Goal: Task Accomplishment & Management: Complete application form

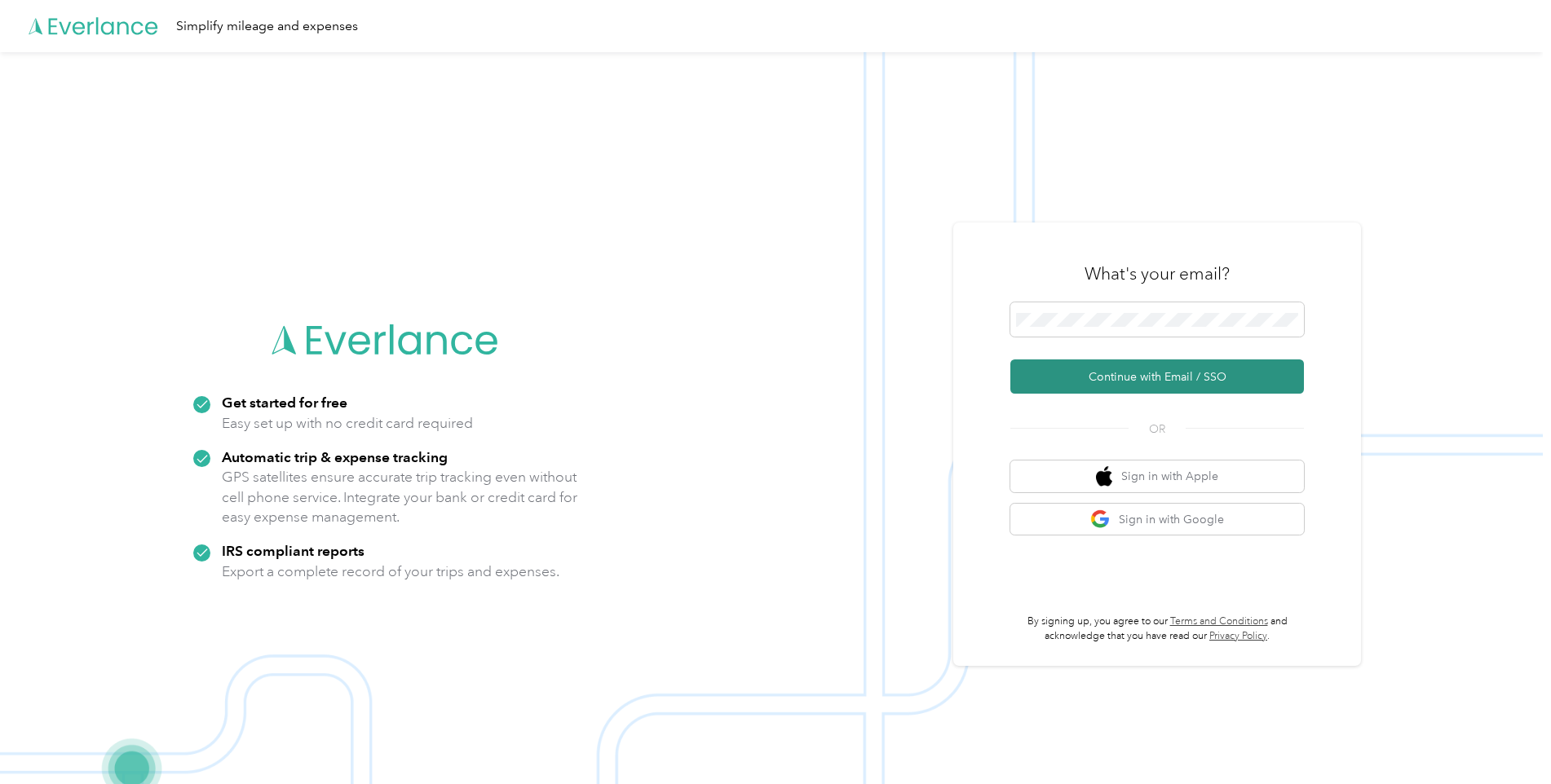
click at [1072, 382] on button "Continue with Email / SSO" at bounding box center [1157, 376] width 294 height 34
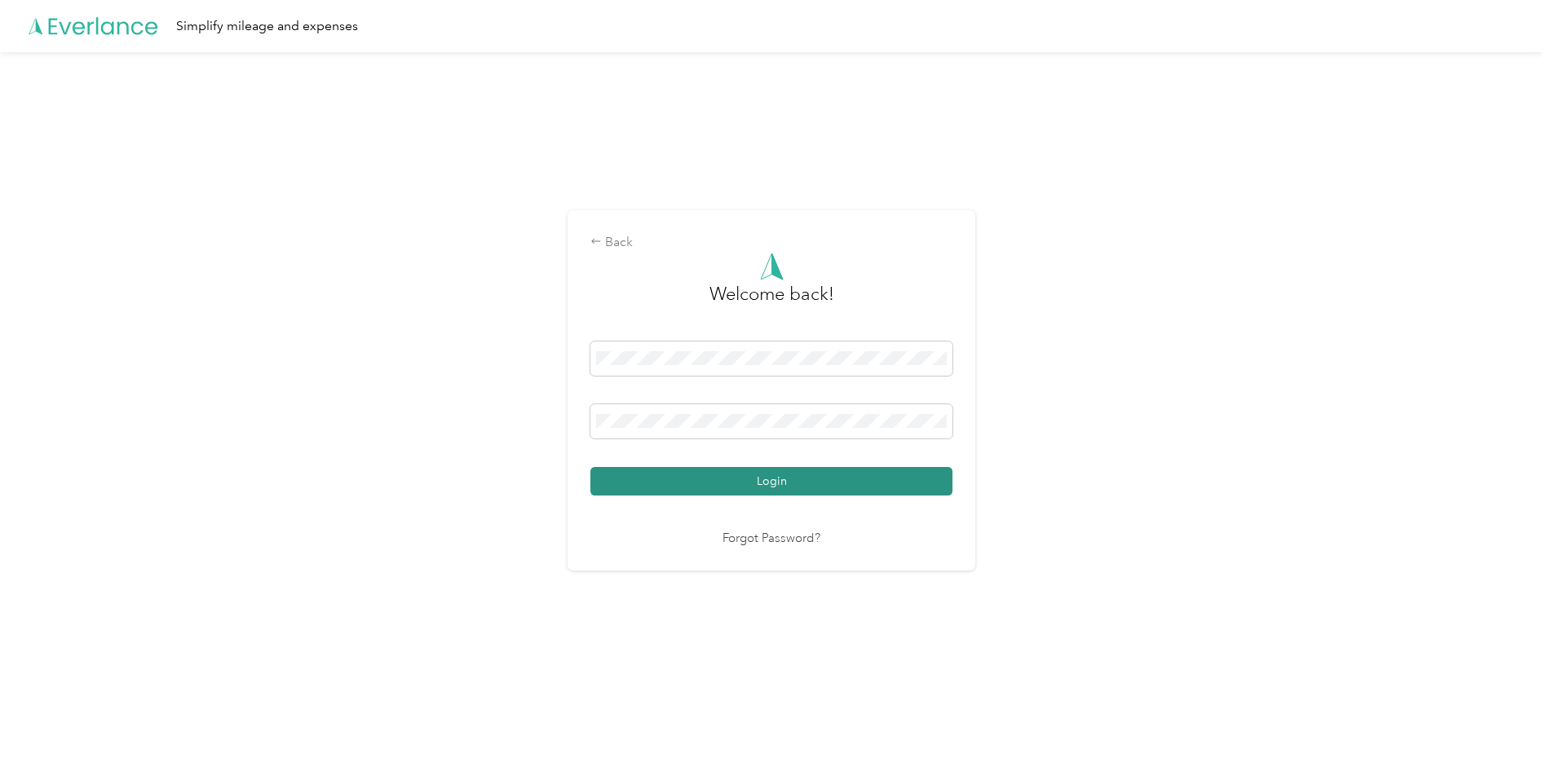
click at [713, 479] on button "Login" at bounding box center [771, 481] width 362 height 29
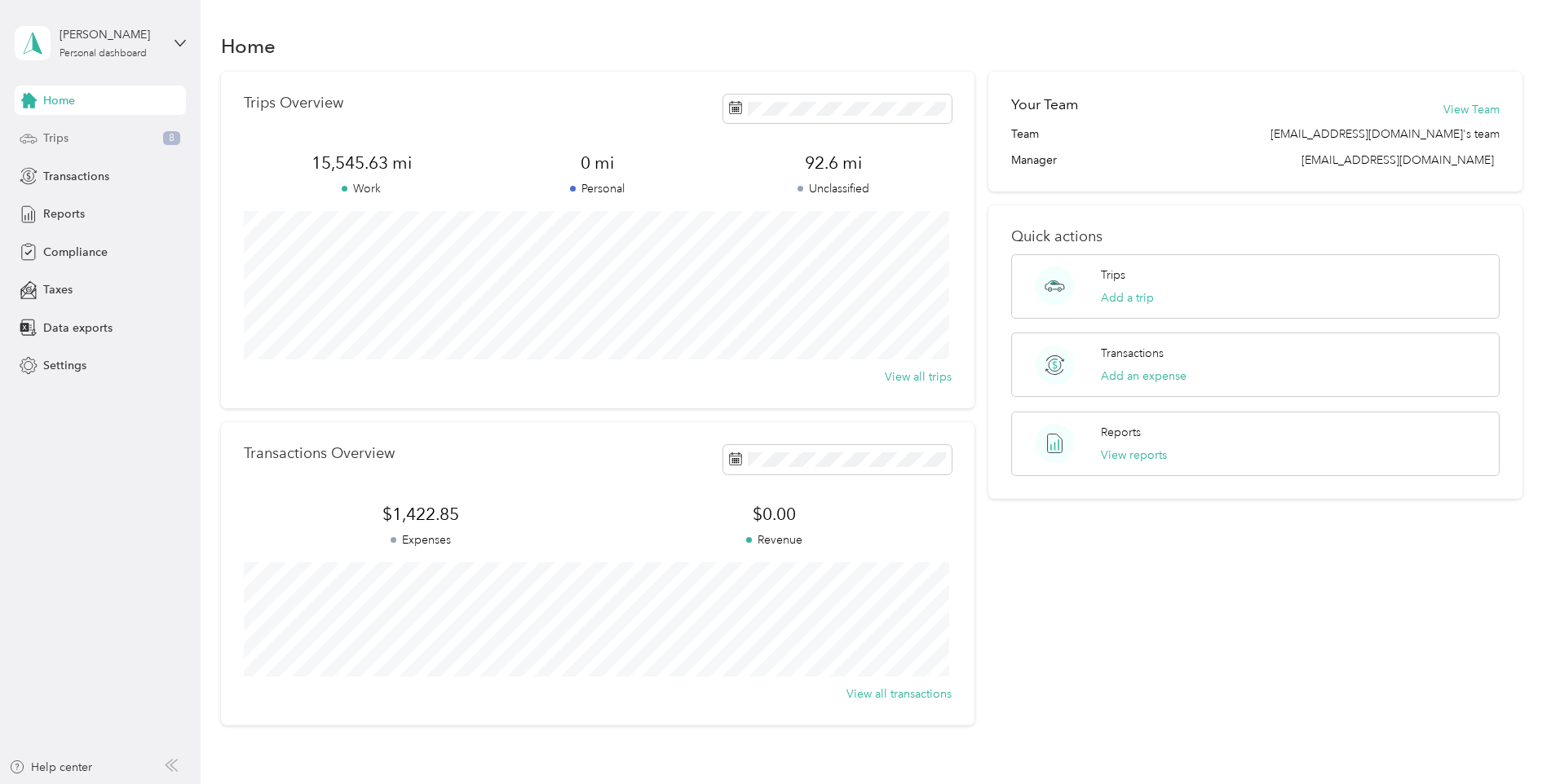
click at [136, 124] on div "Trips 8" at bounding box center [100, 139] width 172 height 30
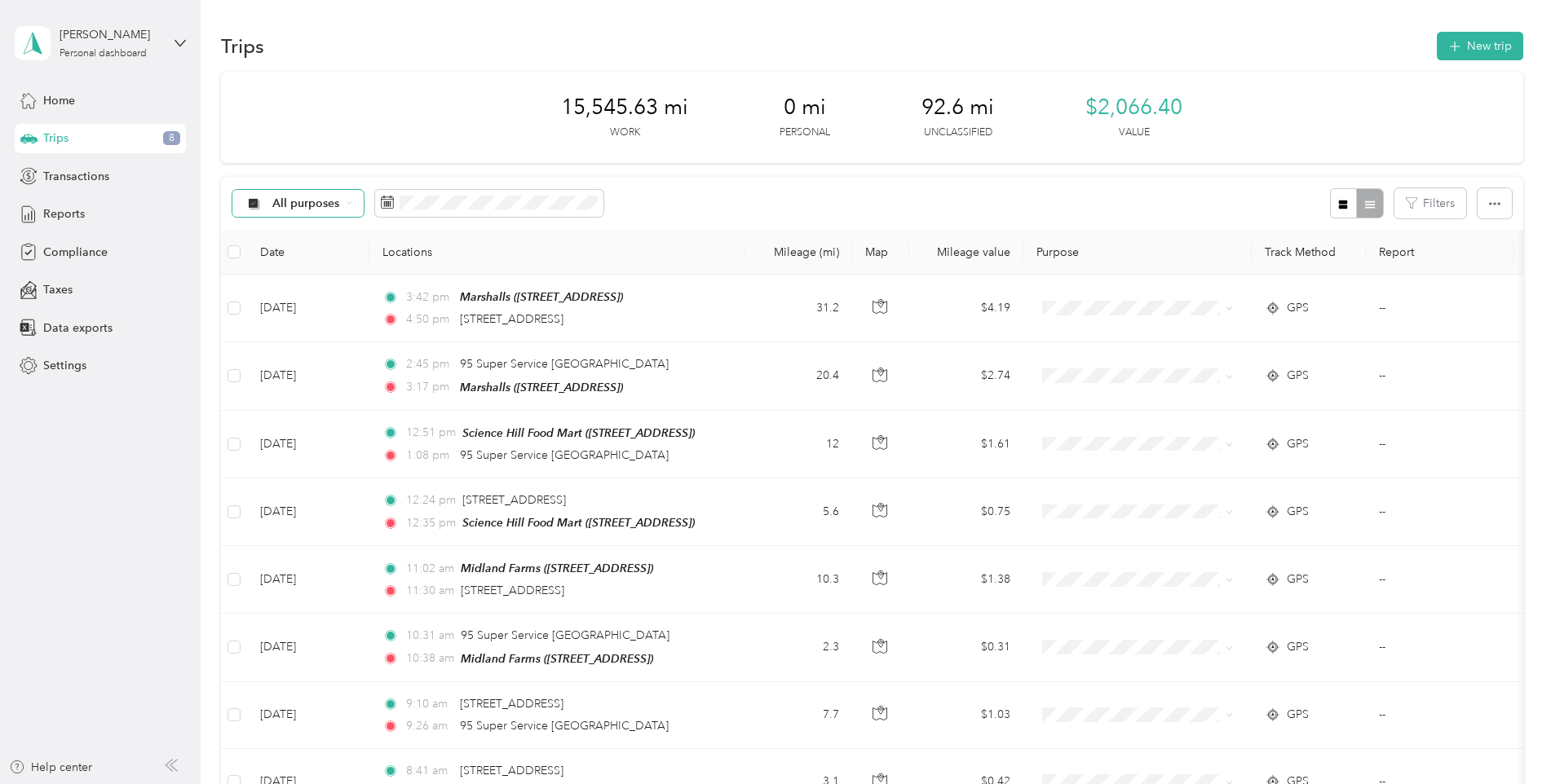
click at [302, 203] on span "All purposes" at bounding box center [306, 204] width 68 height 11
click at [296, 253] on span "Unclassified" at bounding box center [321, 259] width 96 height 17
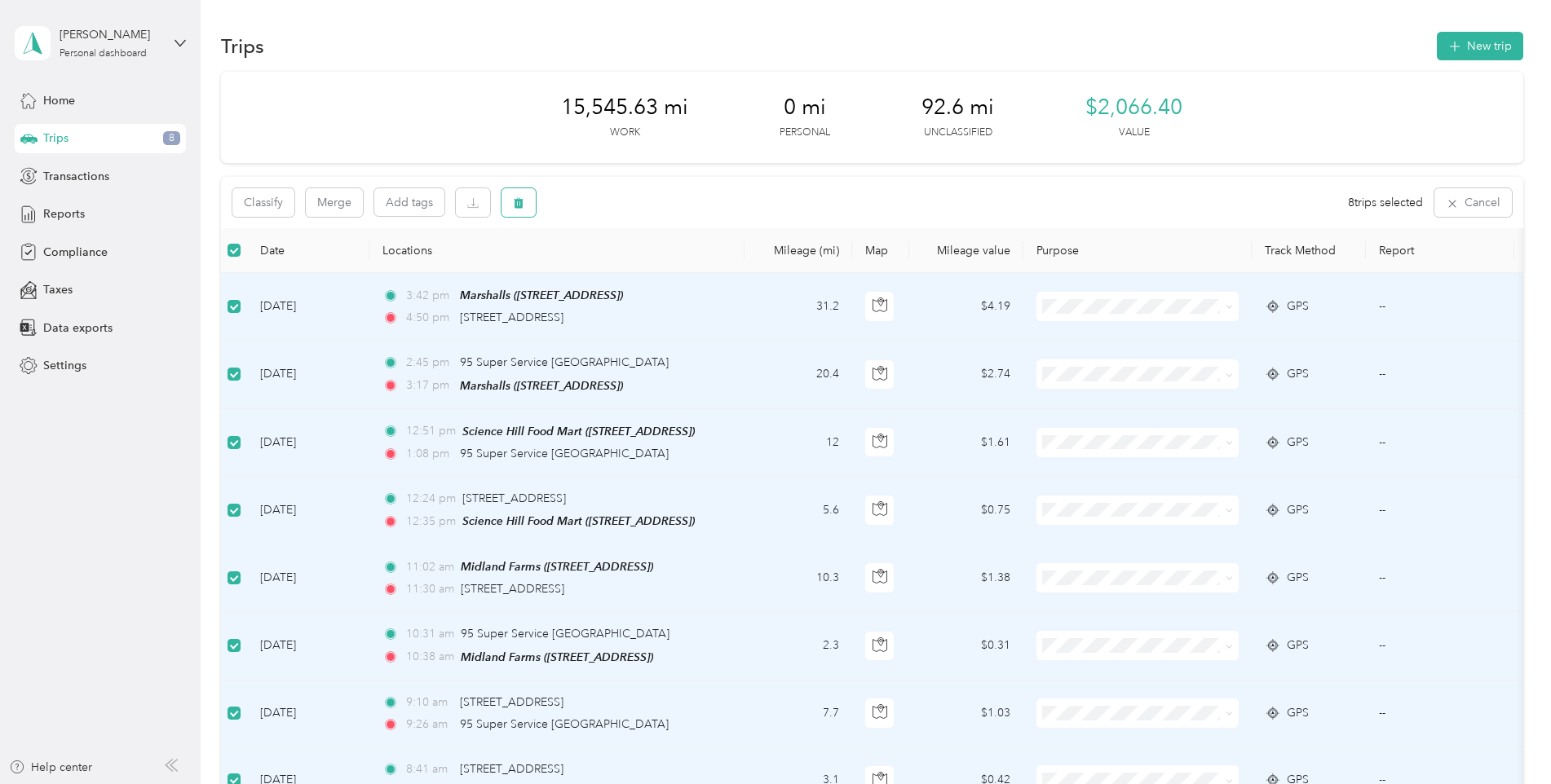
click at [509, 199] on button "button" at bounding box center [518, 202] width 34 height 29
click at [634, 273] on button "Yes" at bounding box center [640, 271] width 32 height 26
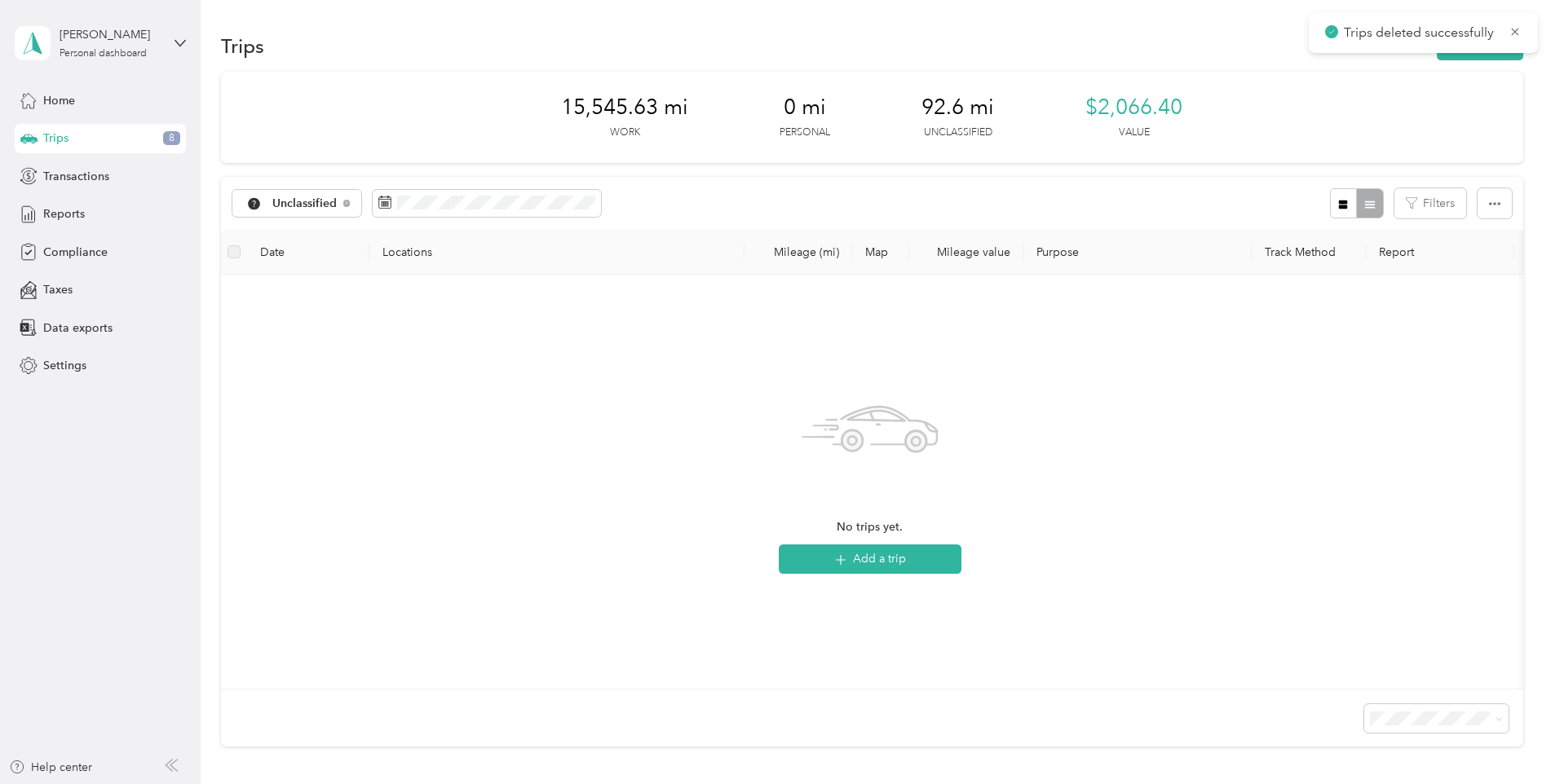
click at [121, 141] on div "Trips 8" at bounding box center [100, 139] width 172 height 30
click at [124, 221] on div "Reports" at bounding box center [100, 214] width 172 height 30
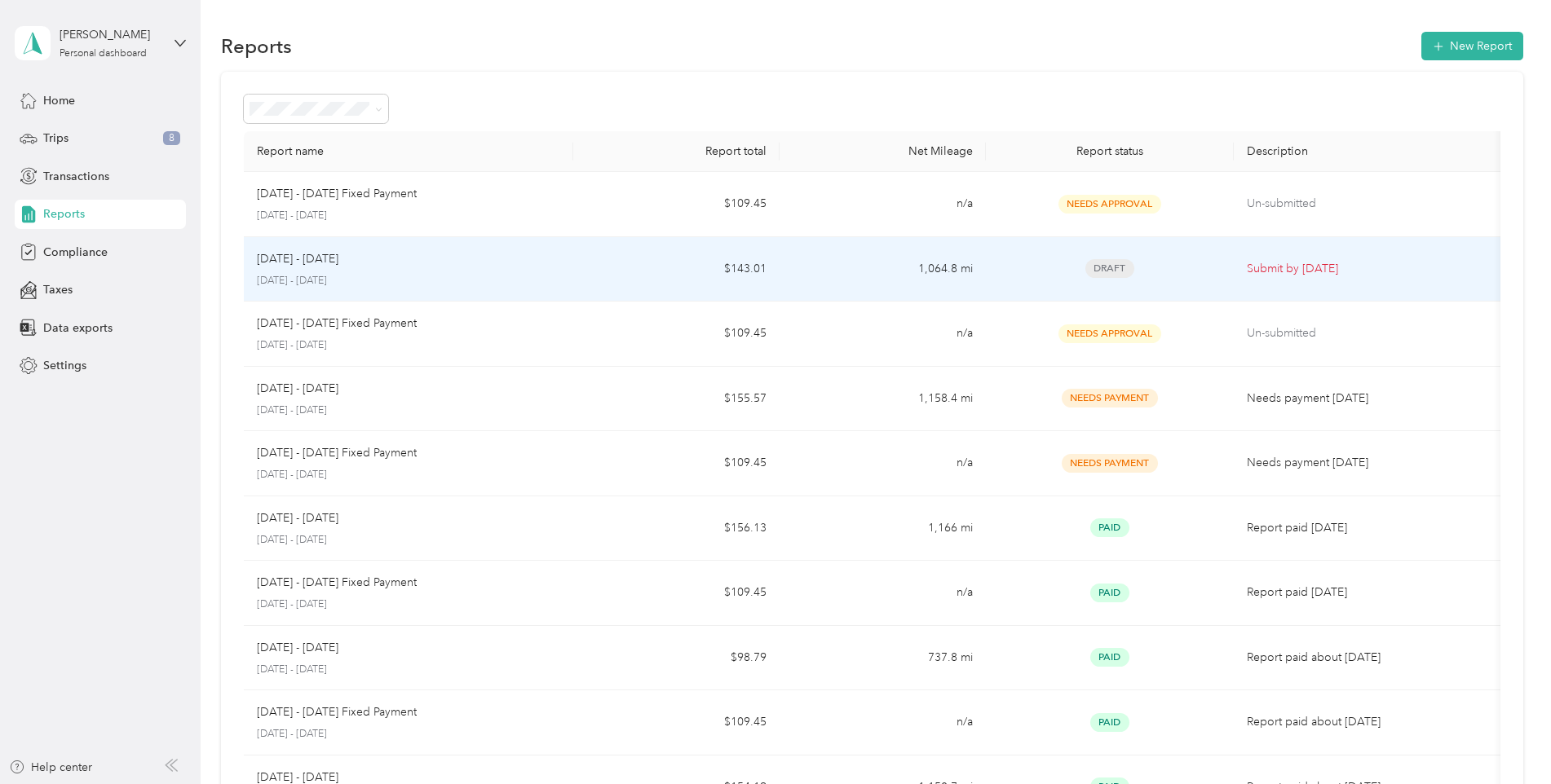
click at [807, 271] on td "1,064.8 mi" at bounding box center [883, 270] width 206 height 65
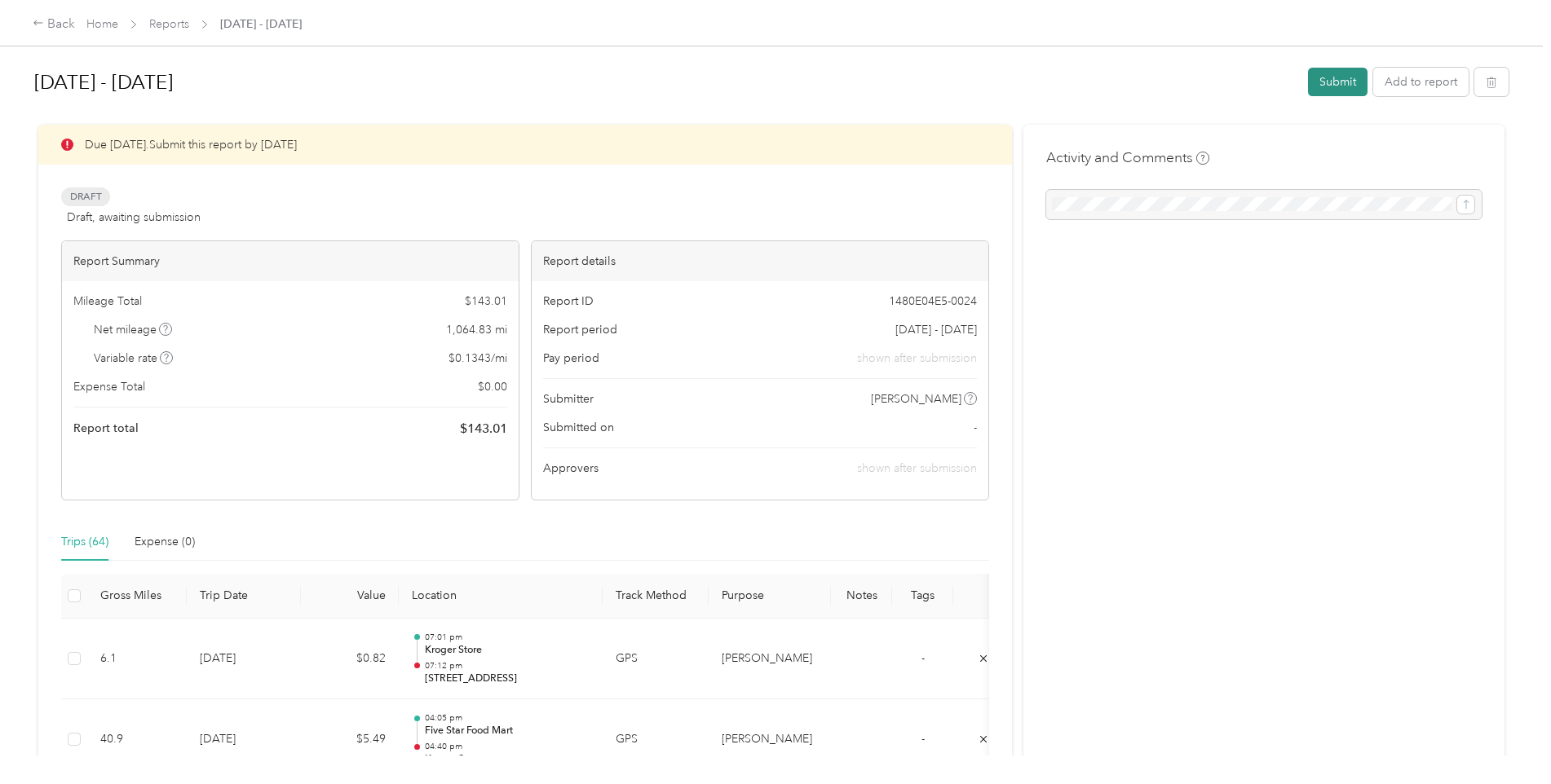
click at [1334, 79] on button "Submit" at bounding box center [1338, 82] width 59 height 29
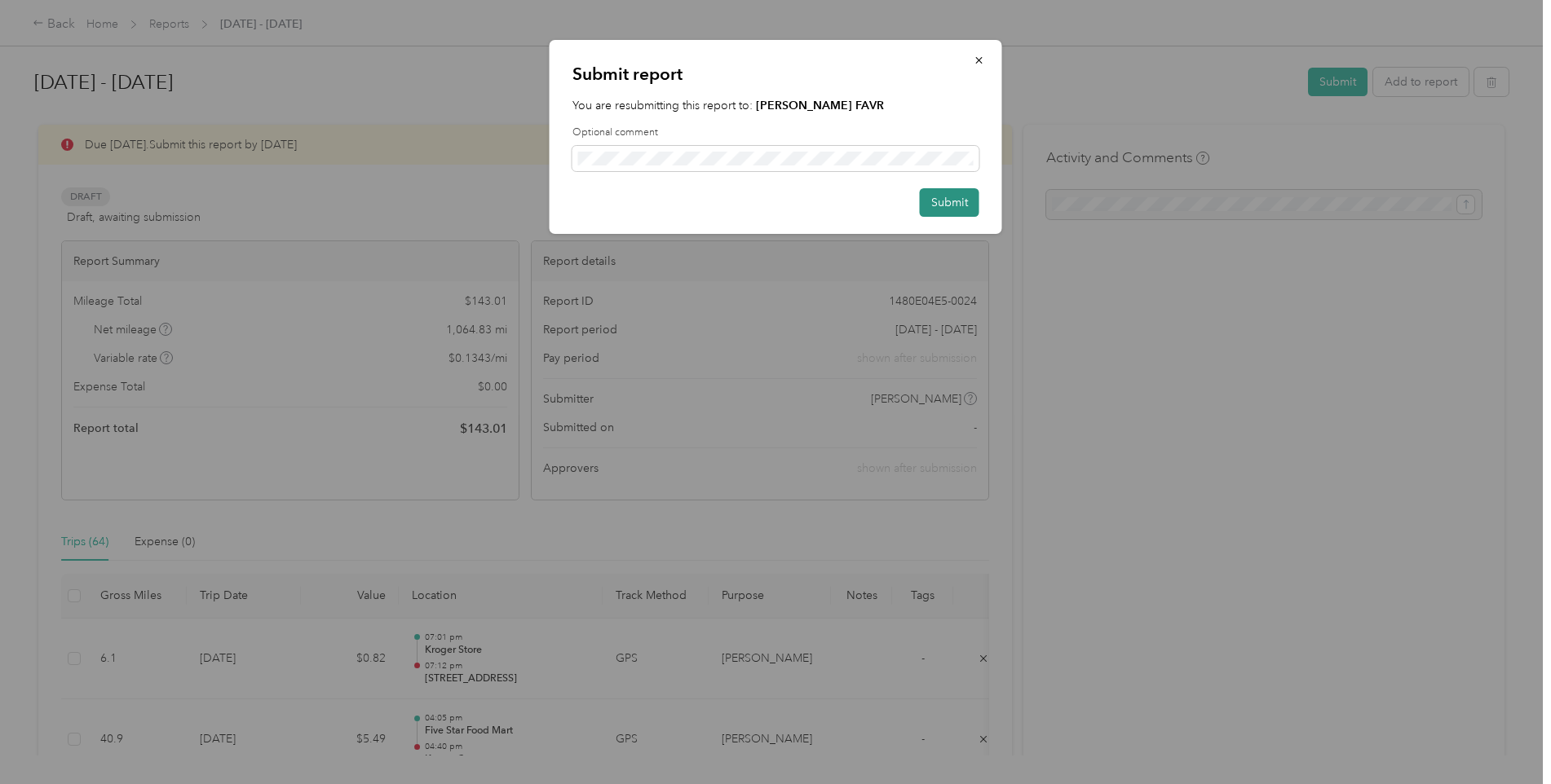
click at [937, 192] on button "Submit" at bounding box center [949, 202] width 59 height 29
